Goal: Complete application form

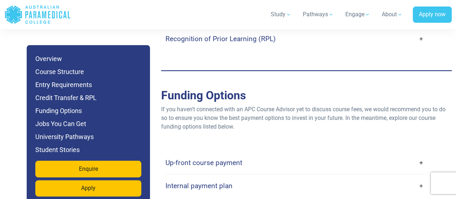
scroll to position [2277, 0]
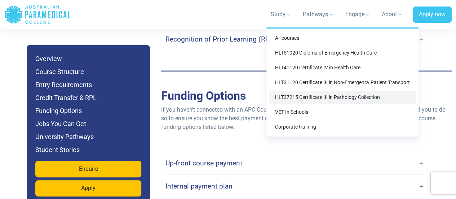
click at [325, 97] on link "HLT37215 Certificate III in Pathology Collection" at bounding box center [342, 96] width 146 height 13
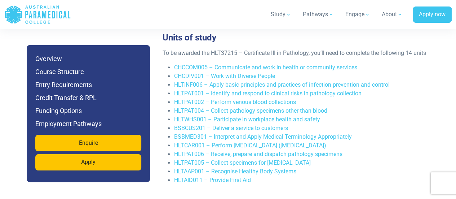
scroll to position [1513, 0]
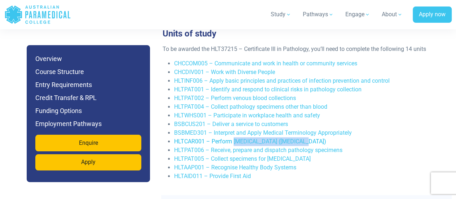
drag, startPoint x: 304, startPoint y: 122, endPoint x: 233, endPoint y: 126, distance: 70.7
click at [233, 137] on li "HLTCAR001 – Perform [MEDICAL_DATA] ([MEDICAL_DATA])" at bounding box center [309, 141] width 270 height 9
copy link "electrocardiography (ECG)"
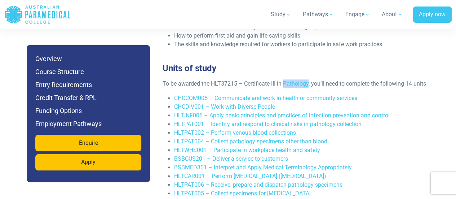
drag, startPoint x: 285, startPoint y: 65, endPoint x: 310, endPoint y: 67, distance: 25.3
click at [310, 79] on p "To be awarded the HLT37215 – Certificate III in Pathology, you’ll need to compl…" at bounding box center [303, 83] width 282 height 9
copy p "Pathology"
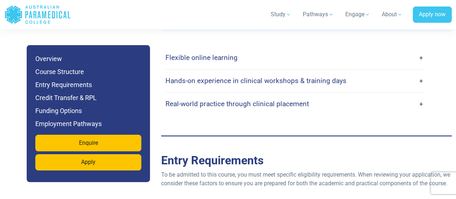
scroll to position [1763, 0]
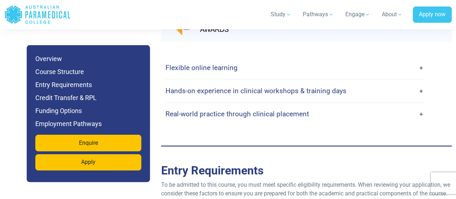
click at [300, 59] on link "Flexible online learning" at bounding box center [294, 67] width 258 height 17
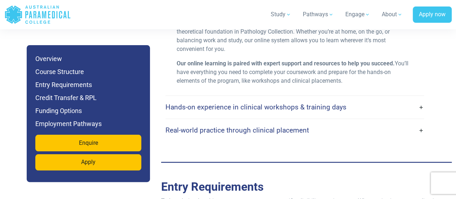
scroll to position [1842, 0]
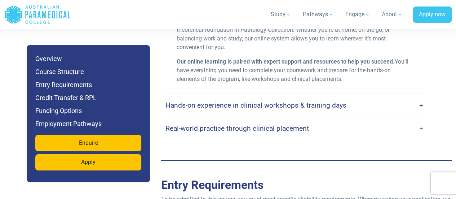
click at [249, 97] on link "Hands-on experience in clinical workshops & training days" at bounding box center [294, 105] width 258 height 17
click at [247, 101] on h4 "Hands-on experience in clinical workshops & training days" at bounding box center [255, 105] width 181 height 8
click at [420, 97] on link "Hands-on experience in clinical workshops & training days" at bounding box center [294, 105] width 258 height 17
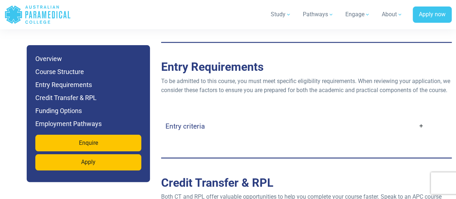
scroll to position [1967, 0]
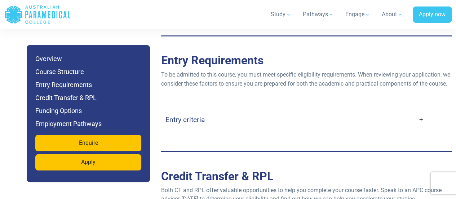
click at [417, 111] on link "Entry criteria" at bounding box center [294, 119] width 258 height 17
click at [421, 111] on link "Entry criteria" at bounding box center [294, 119] width 258 height 17
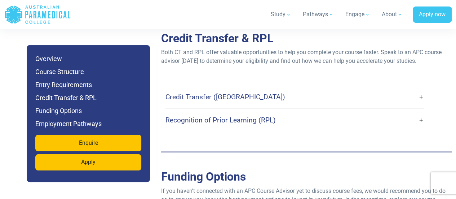
scroll to position [2328, 0]
click at [400, 89] on link "Credit Transfer ([GEOGRAPHIC_DATA])" at bounding box center [294, 96] width 258 height 17
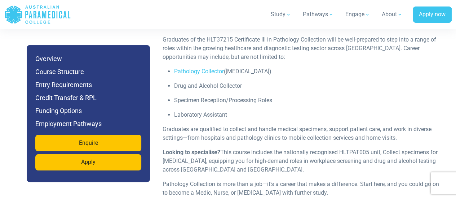
scroll to position [2626, 0]
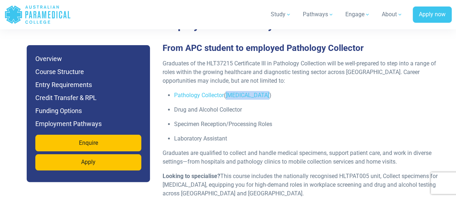
drag, startPoint x: 269, startPoint y: 85, endPoint x: 226, endPoint y: 87, distance: 43.3
click at [226, 91] on p "Pathology Collector (Phlebotomist)" at bounding box center [309, 95] width 270 height 9
copy p "(Phlebotomist)"
click at [313, 120] on p "Specimen Reception/Processing Roles" at bounding box center [309, 124] width 270 height 9
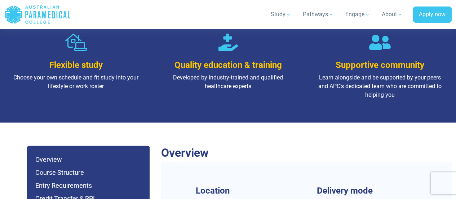
scroll to position [543, 0]
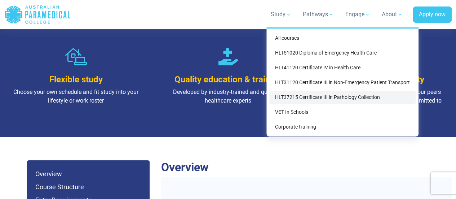
click at [276, 92] on link "HLT37215 Certificate III in Pathology Collection" at bounding box center [342, 96] width 146 height 13
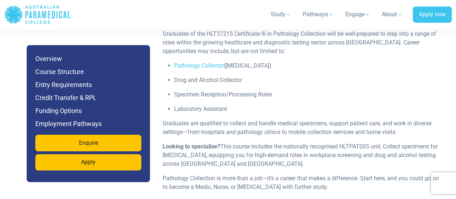
scroll to position [2338, 0]
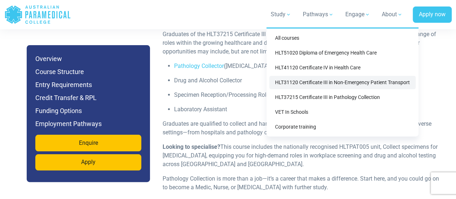
click at [334, 86] on link "HLT31120 Certificate III in Non-Emergency Patient Transport" at bounding box center [342, 82] width 146 height 13
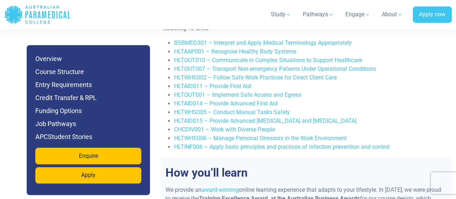
scroll to position [1520, 0]
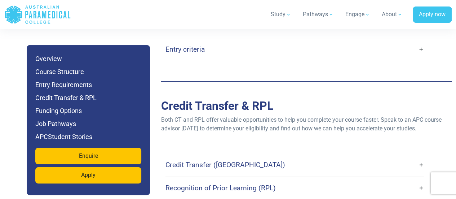
scroll to position [1884, 0]
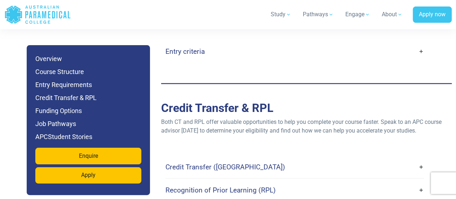
click at [344, 71] on div "Entry criteria Age : Applicants must be at least [DEMOGRAPHIC_DATA] (parental c…" at bounding box center [306, 52] width 290 height 52
click at [344, 54] on link "Entry criteria" at bounding box center [294, 51] width 258 height 17
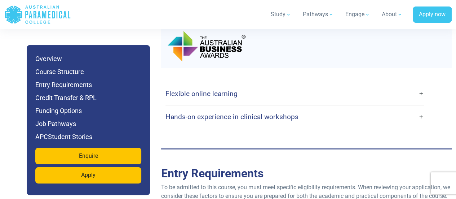
scroll to position [1720, 0]
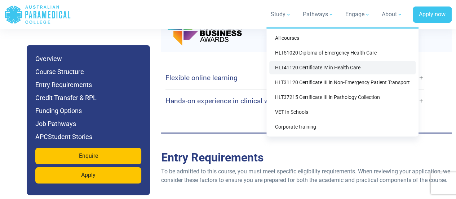
click at [315, 65] on link "HLT41120 Certificate IV in Health Care" at bounding box center [342, 67] width 146 height 13
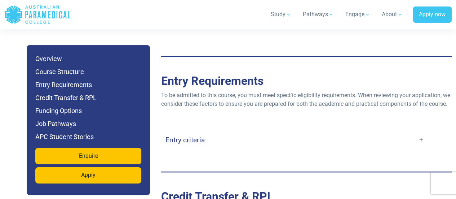
scroll to position [1514, 0]
click at [273, 141] on link "Entry criteria" at bounding box center [294, 139] width 258 height 17
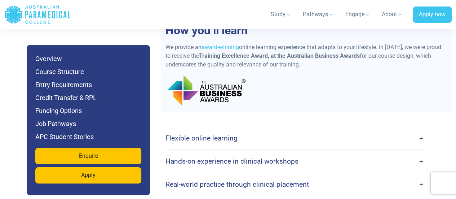
scroll to position [1354, 0]
click at [224, 134] on h4 "Flexible online learning" at bounding box center [201, 138] width 72 height 8
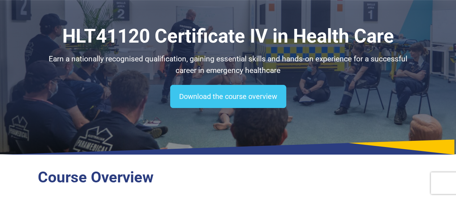
scroll to position [0, 0]
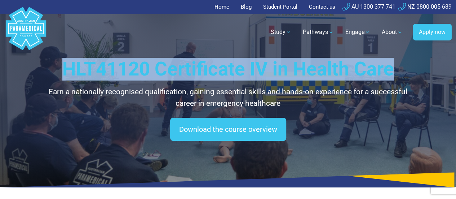
drag, startPoint x: 55, startPoint y: 68, endPoint x: 400, endPoint y: 72, distance: 344.8
click at [400, 72] on h1 "HLT41120 Certificate IV in Health Care" at bounding box center [228, 69] width 380 height 23
copy h1 "HLT41120 Certificate IV in Health Care"
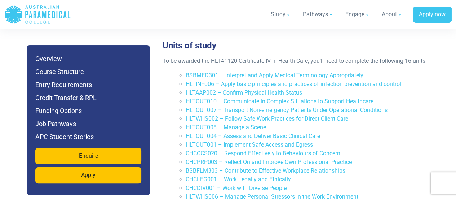
scroll to position [1154, 0]
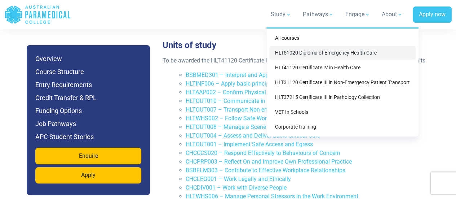
click at [339, 53] on link "HLT51020 Diploma of Emergency Health Care" at bounding box center [342, 52] width 146 height 13
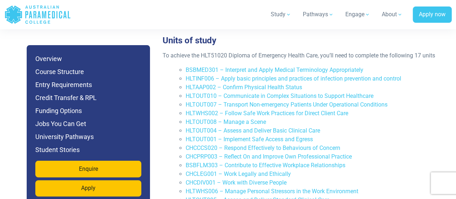
scroll to position [1642, 0]
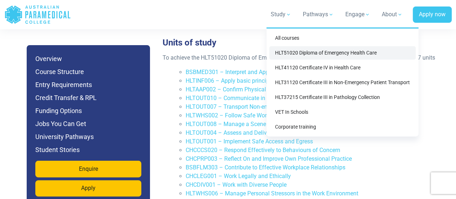
click at [311, 55] on link "HLT51020 Diploma of Emergency Health Care" at bounding box center [342, 52] width 146 height 13
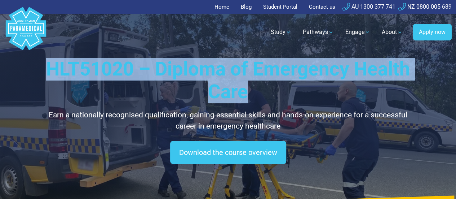
drag, startPoint x: 50, startPoint y: 68, endPoint x: 262, endPoint y: 90, distance: 213.4
click at [262, 90] on h1 "HLT51020 – Diploma of Emergency Health Care" at bounding box center [228, 81] width 380 height 46
copy h1 "HLT51020 – Diploma of Emergency Health Care"
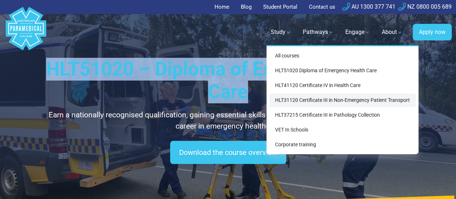
click at [302, 99] on link "HLT31120 Certificate III in Non-Emergency Patient Transport" at bounding box center [342, 99] width 146 height 13
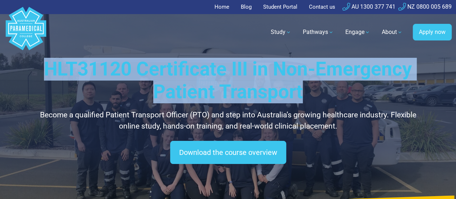
drag, startPoint x: 48, startPoint y: 70, endPoint x: 309, endPoint y: 98, distance: 262.7
click at [309, 98] on h1 "HLT31120 Certificate III in Non-Emergency Patient Transport" at bounding box center [228, 81] width 380 height 46
copy h1 "HLT31120 Certificate III in Non-Emergency Patient Transport"
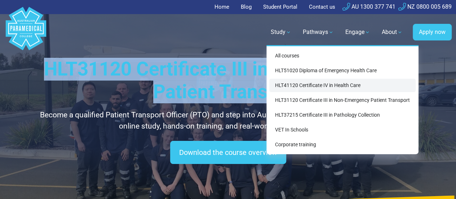
click at [309, 84] on link "HLT41120 Certificate IV in Health Care" at bounding box center [342, 85] width 146 height 13
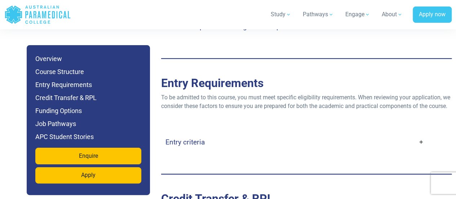
scroll to position [1525, 0]
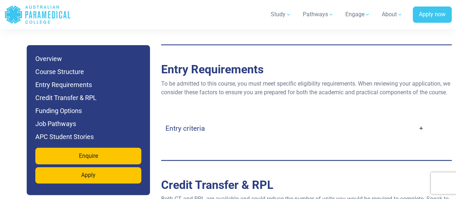
click at [301, 135] on link "Entry criteria" at bounding box center [294, 128] width 258 height 17
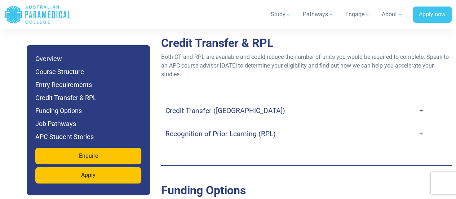
scroll to position [1974, 0]
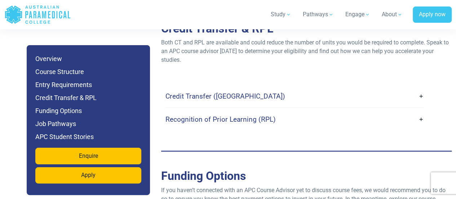
click at [297, 95] on link "Credit Transfer ([GEOGRAPHIC_DATA])" at bounding box center [294, 95] width 258 height 17
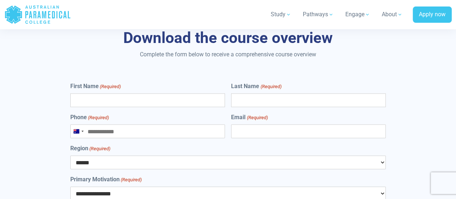
scroll to position [3456, 0]
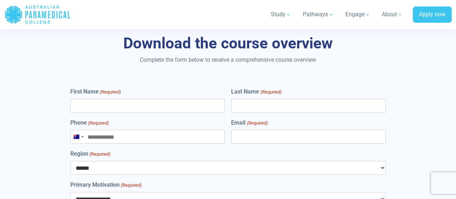
click at [156, 103] on input "First Name (Required)" at bounding box center [147, 106] width 155 height 14
type input "*"
type input "*******"
click at [253, 112] on input "Last Name (Required)" at bounding box center [308, 106] width 155 height 14
type input "*"
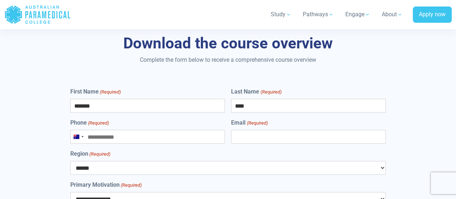
scroll to position [3556, 0]
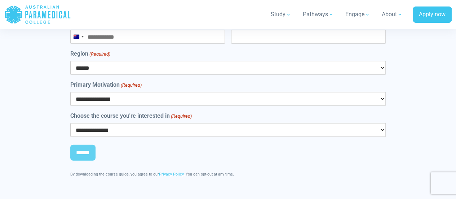
type input "***"
click at [146, 40] on input "Phone (Required)" at bounding box center [147, 37] width 155 height 14
type input "**********"
select select "***"
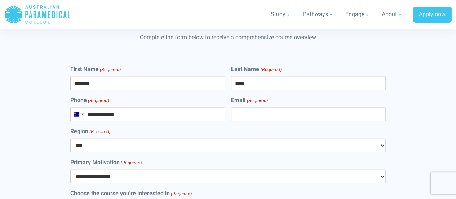
scroll to position [3478, 0]
click at [298, 116] on input "Email (Required)" at bounding box center [308, 115] width 155 height 14
click at [155, 113] on input "**********" at bounding box center [147, 115] width 155 height 14
type input "**********"
click at [245, 112] on input "Email (Required)" at bounding box center [308, 115] width 155 height 14
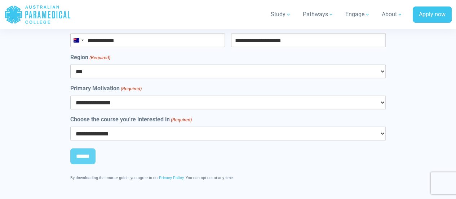
scroll to position [3552, 0]
type input "**********"
click at [179, 106] on select "**********" at bounding box center [227, 103] width 315 height 14
select select "**********"
click at [70, 96] on select "**********" at bounding box center [227, 103] width 315 height 14
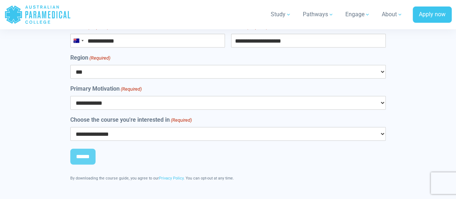
click at [166, 133] on select "**********" at bounding box center [227, 134] width 315 height 14
select select "**********"
click at [70, 127] on select "**********" at bounding box center [227, 134] width 315 height 14
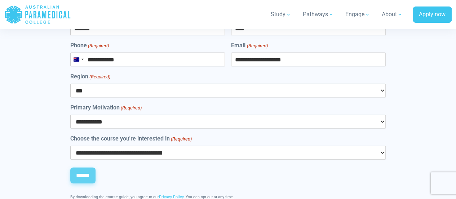
scroll to position [3586, 0]
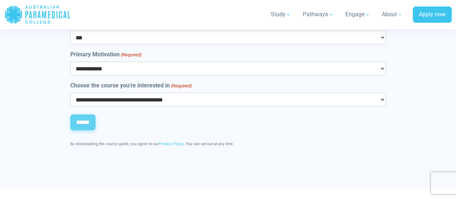
drag, startPoint x: 83, startPoint y: 120, endPoint x: 76, endPoint y: 122, distance: 7.3
click at [76, 122] on input "******" at bounding box center [82, 122] width 25 height 16
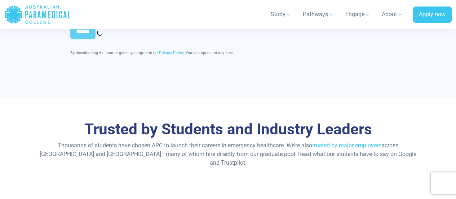
scroll to position [3677, 0]
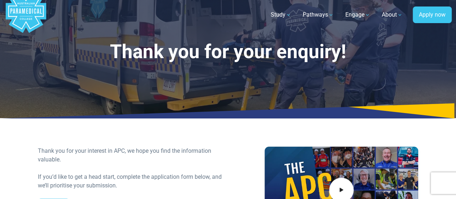
scroll to position [6, 0]
